Goal: Information Seeking & Learning: Check status

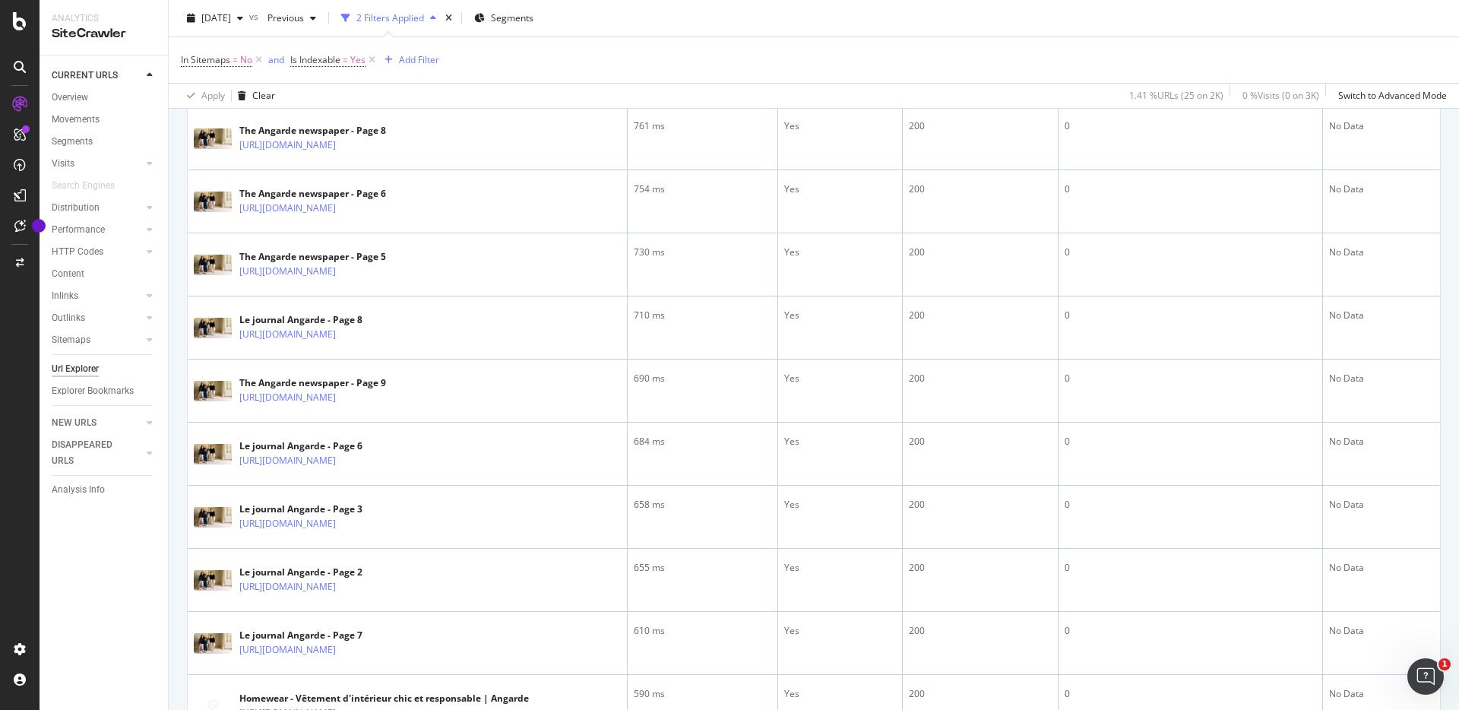
scroll to position [1427, 0]
